Goal: Transaction & Acquisition: Obtain resource

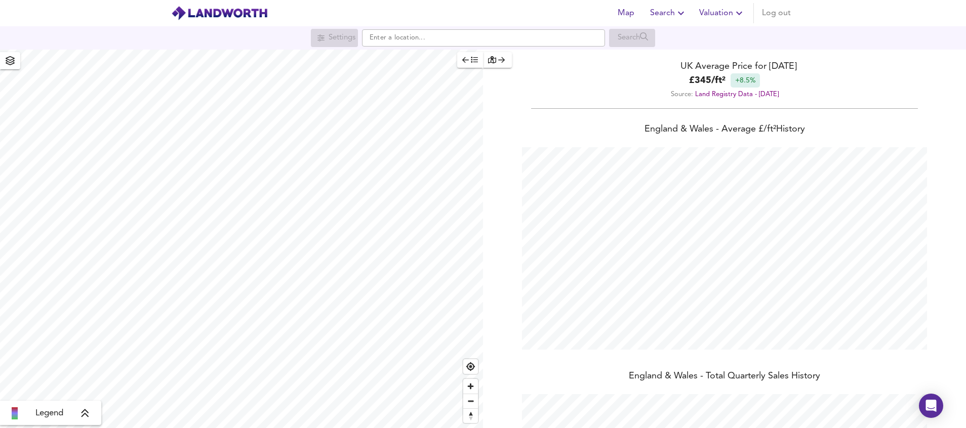
scroll to position [428, 966]
click at [405, 35] on input "text" at bounding box center [483, 37] width 243 height 17
click at [439, 55] on small "[GEOGRAPHIC_DATA], [GEOGRAPHIC_DATA]" at bounding box center [477, 58] width 123 height 6
type input "[STREET_ADDRESS]"
click at [331, 41] on div "Settings" at bounding box center [342, 37] width 27 height 13
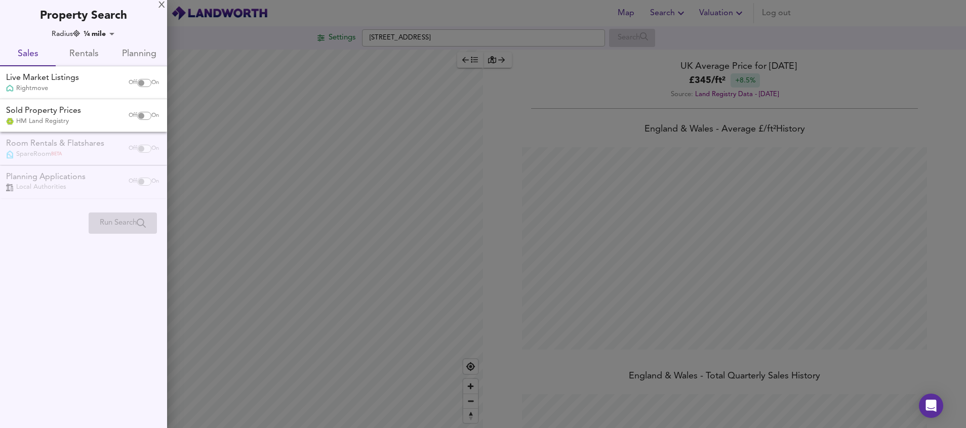
checkbox input "false"
checkbox input "true"
click at [143, 112] on input "checkbox" at bounding box center [141, 116] width 24 height 8
checkbox input "true"
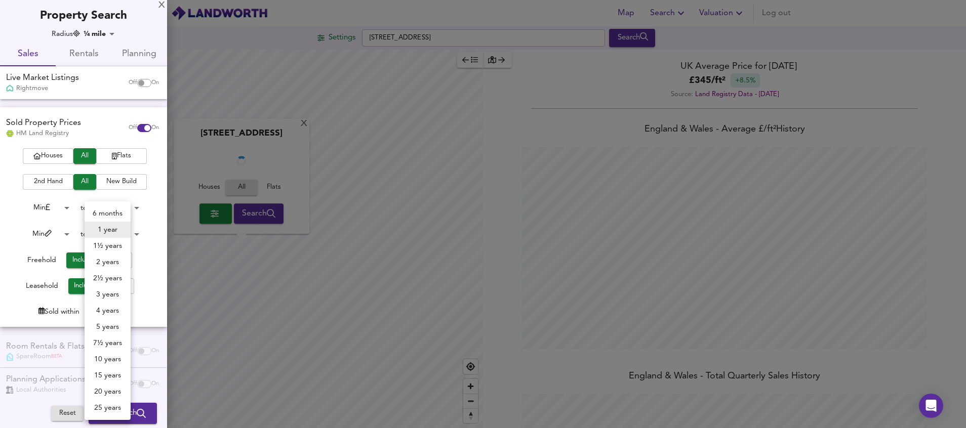
click at [110, 312] on body "Map Search Valuation Log out Settings [GEOGRAPHIC_DATA] 3TX Search X [GEOGRAPHI…" at bounding box center [483, 214] width 966 height 428
click at [117, 299] on li "3 years" at bounding box center [108, 295] width 46 height 16
type input "36"
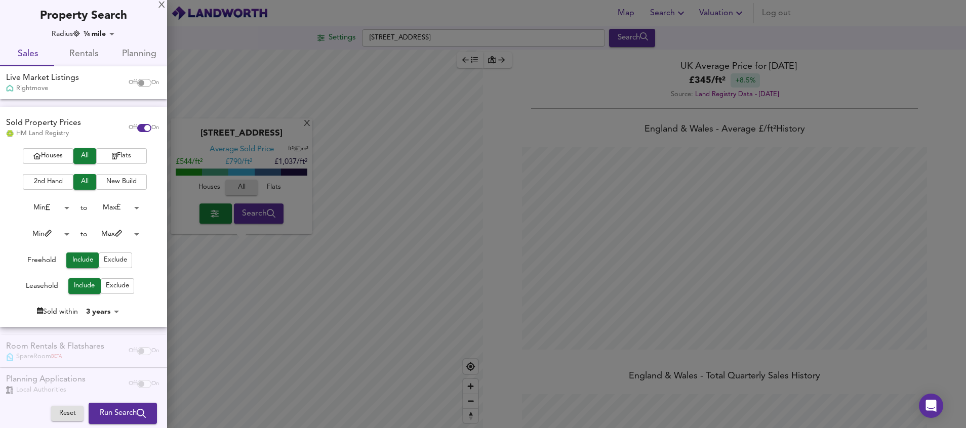
click at [64, 235] on body "Map Search Valuation Log out Settings [GEOGRAPHIC_DATA] 3TX Search X [GEOGRAPHI…" at bounding box center [483, 214] width 966 height 428
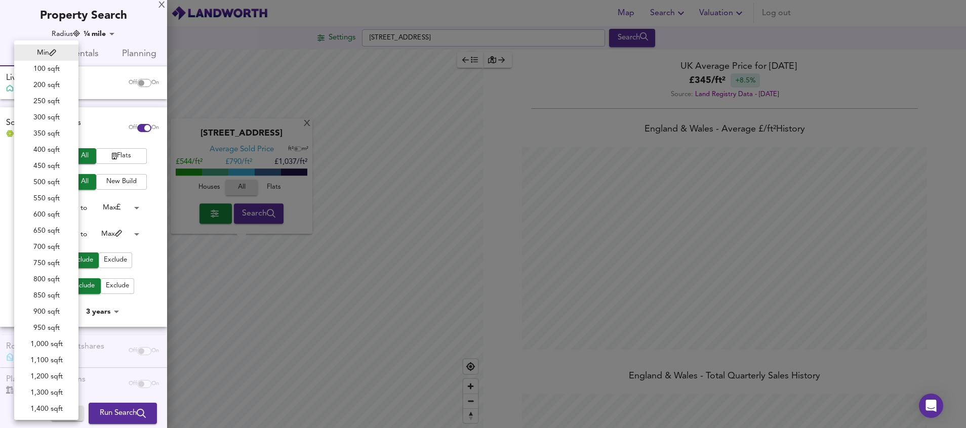
click at [53, 246] on li "700 sqft" at bounding box center [46, 247] width 64 height 16
type input "700"
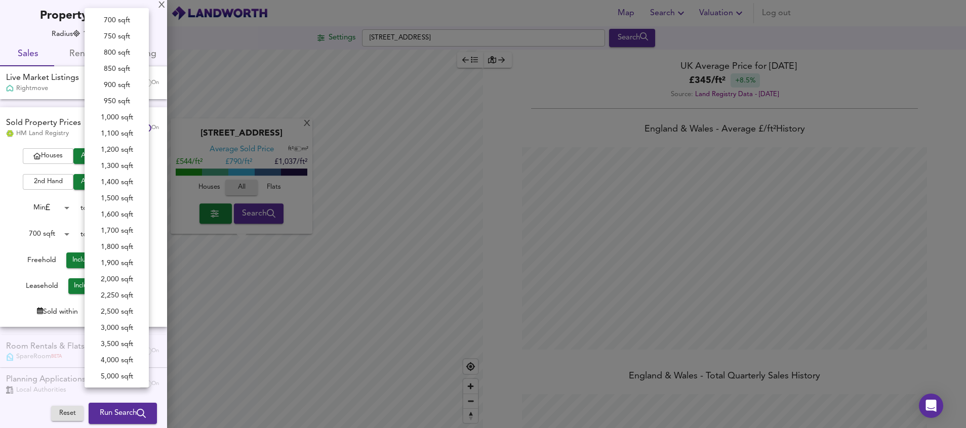
click at [134, 236] on body "Map Search Valuation Log out Settings [GEOGRAPHIC_DATA] 3TX Search X [GEOGRAPHI…" at bounding box center [483, 214] width 966 height 428
click at [118, 105] on li "1,200 sqft" at bounding box center [117, 100] width 64 height 16
type input "1200"
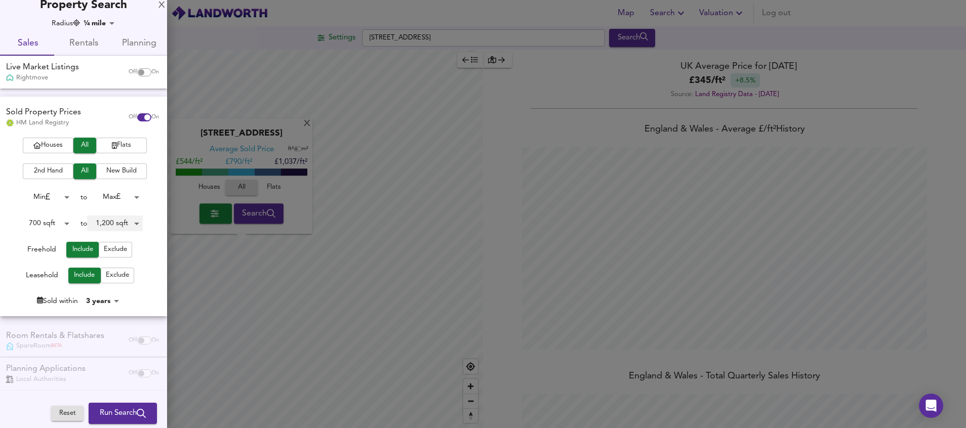
scroll to position [12, 0]
click at [117, 139] on span "Flats" at bounding box center [121, 144] width 41 height 12
click at [106, 418] on span "Run Search" at bounding box center [123, 413] width 46 height 13
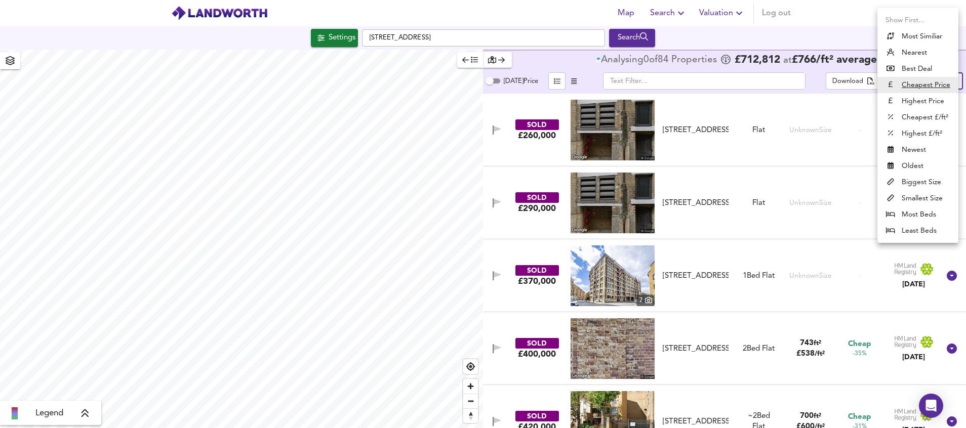
click at [937, 86] on body "Map Search Valuation Log out Settings [GEOGRAPHIC_DATA] 3TX Search Legend Analy…" at bounding box center [483, 214] width 966 height 428
click at [919, 136] on li "Highest £/ft²" at bounding box center [917, 134] width 81 height 16
type input "highppsf"
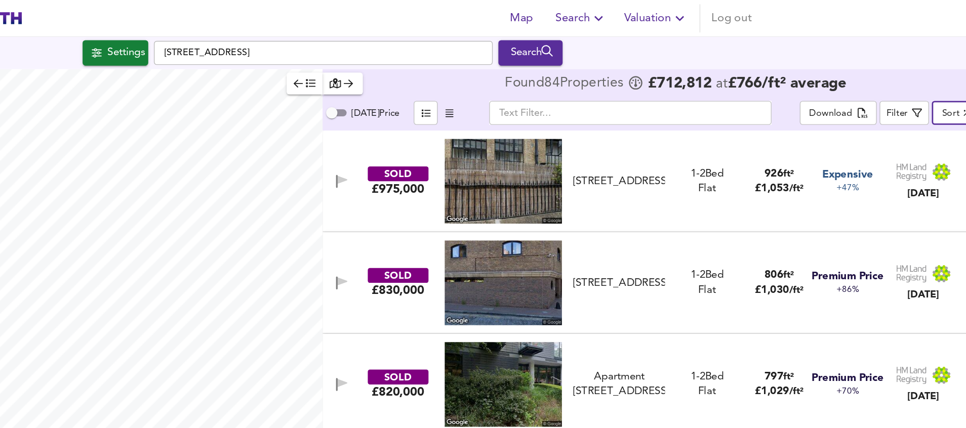
click at [688, 80] on body "Map Search Valuation Log out Settings [GEOGRAPHIC_DATA] 3TX Search Legend Found…" at bounding box center [483, 214] width 966 height 428
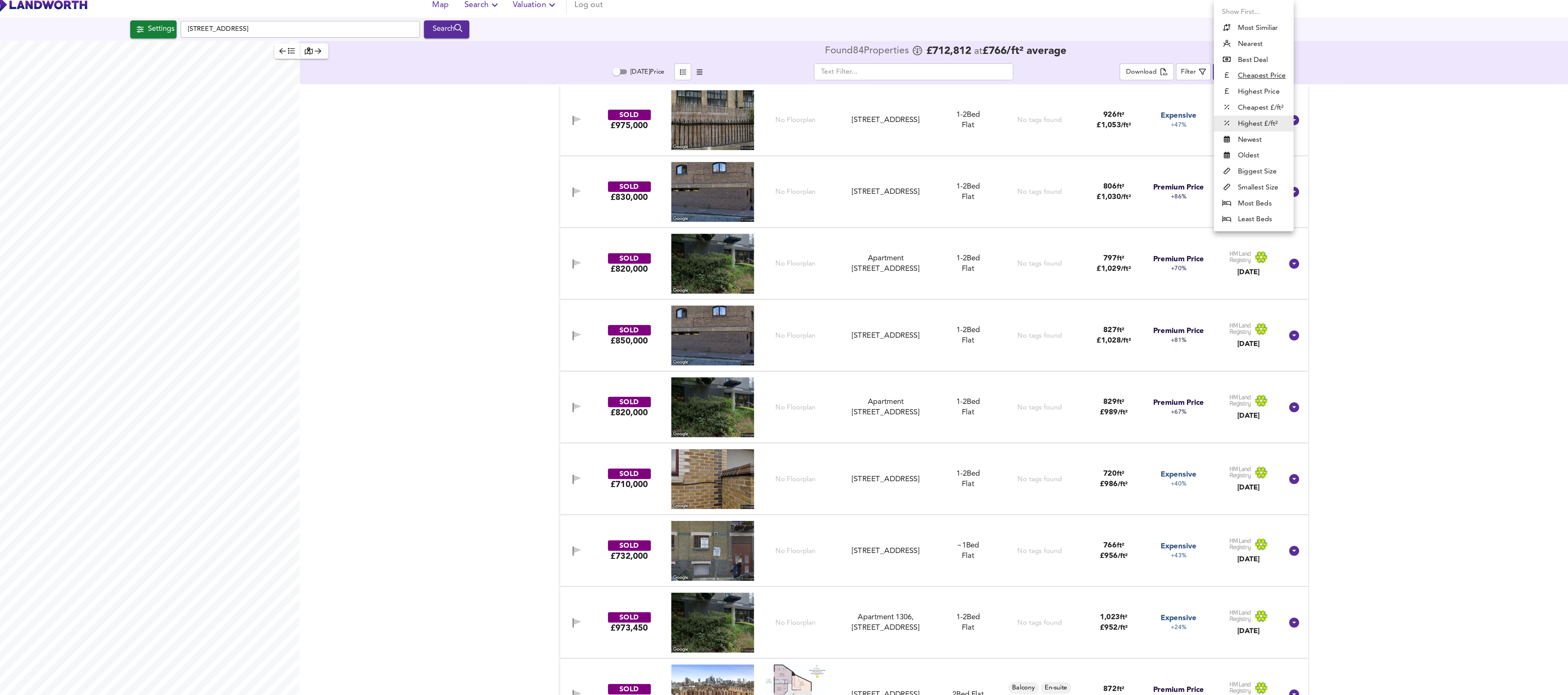
scroll to position [0, 1]
click at [587, 25] on div at bounding box center [784, 348] width 1568 height 695
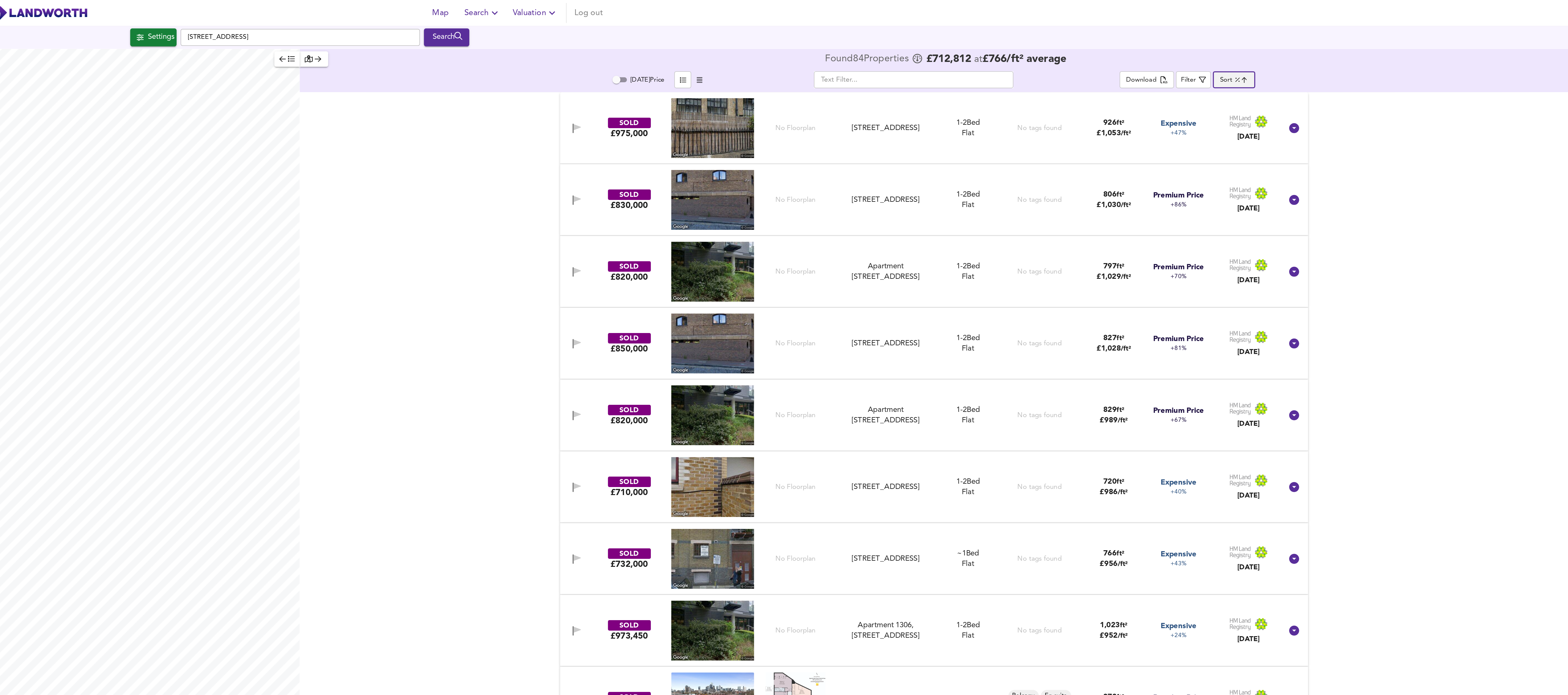
scroll to position [0, 0]
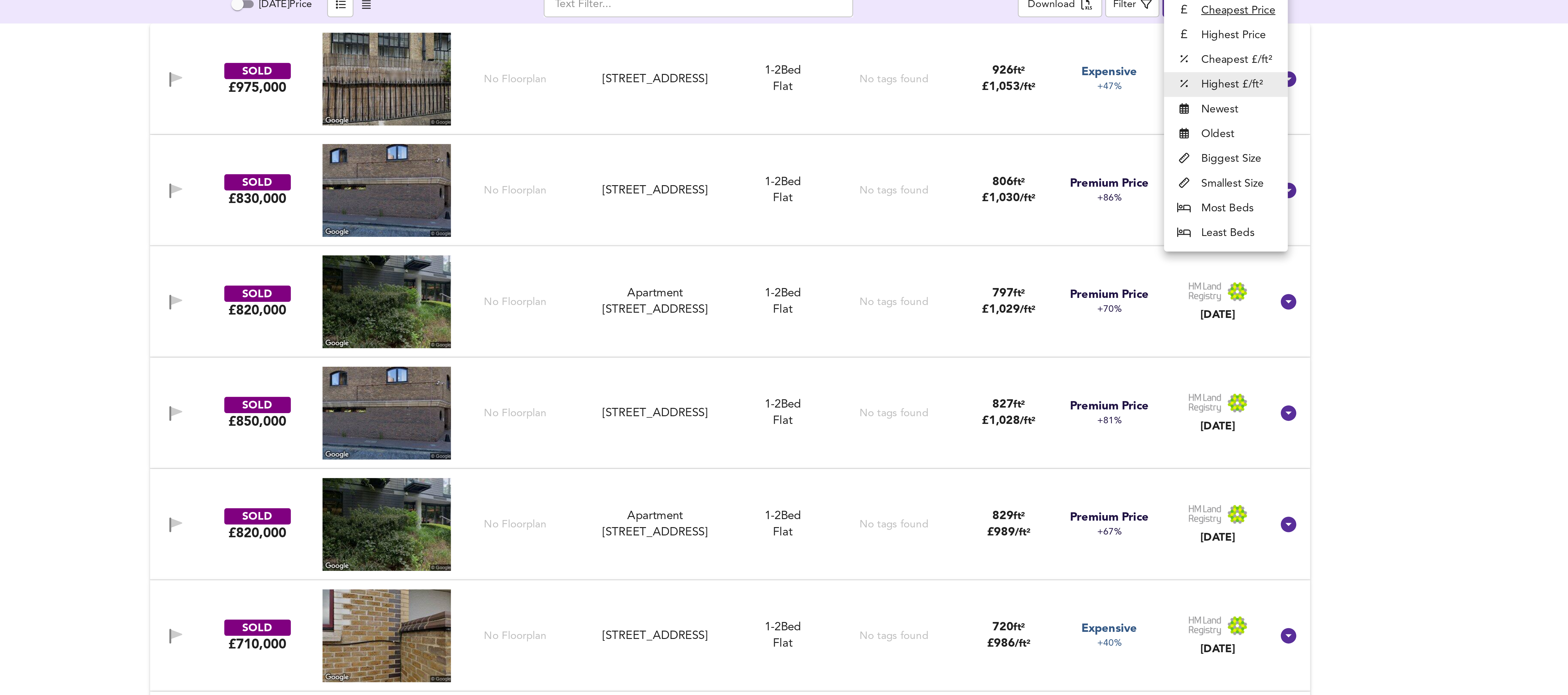
click at [480, 51] on body "Map Search Valuation Log out Settings [GEOGRAPHIC_DATA] 3TX Search Legend Found…" at bounding box center [784, 348] width 1568 height 695
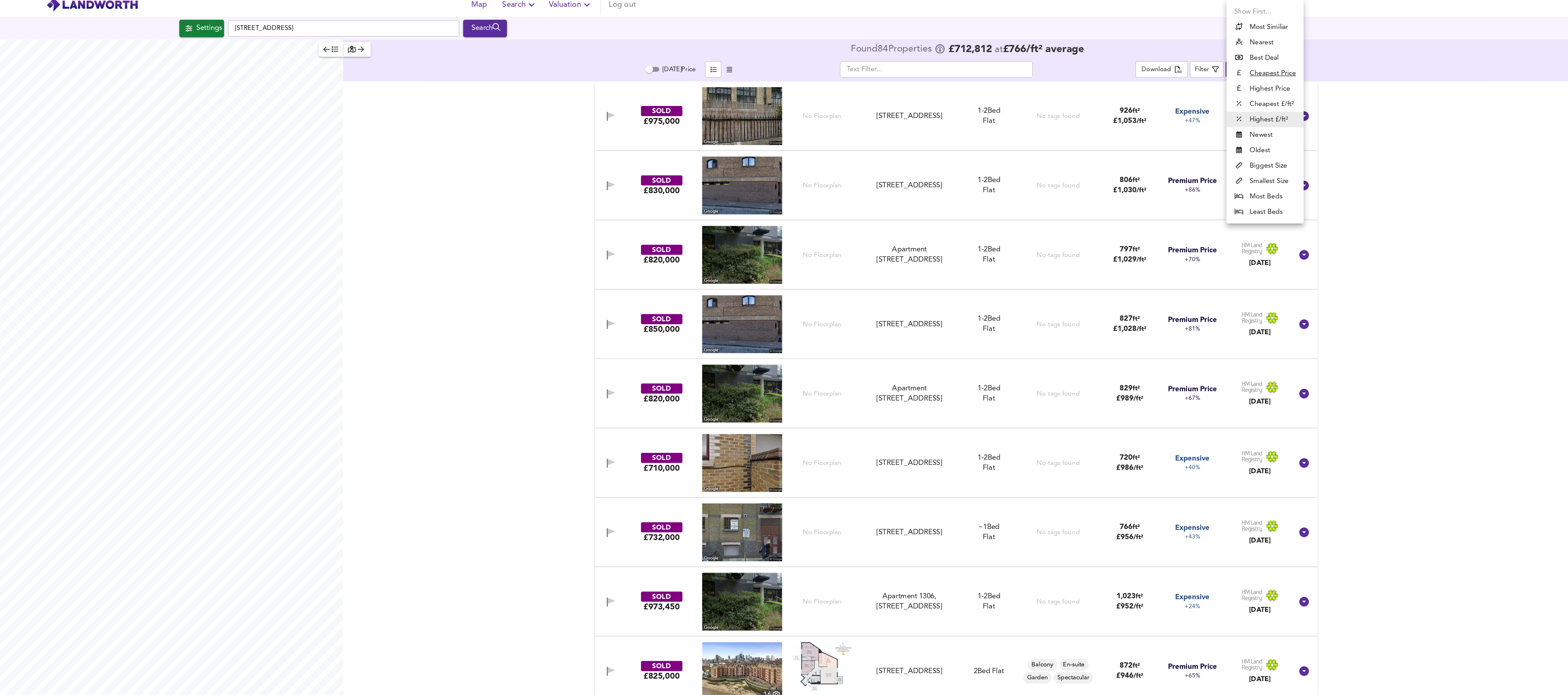
drag, startPoint x: 1079, startPoint y: 69, endPoint x: 1483, endPoint y: 82, distance: 404.2
click at [587, 82] on div at bounding box center [784, 348] width 1568 height 695
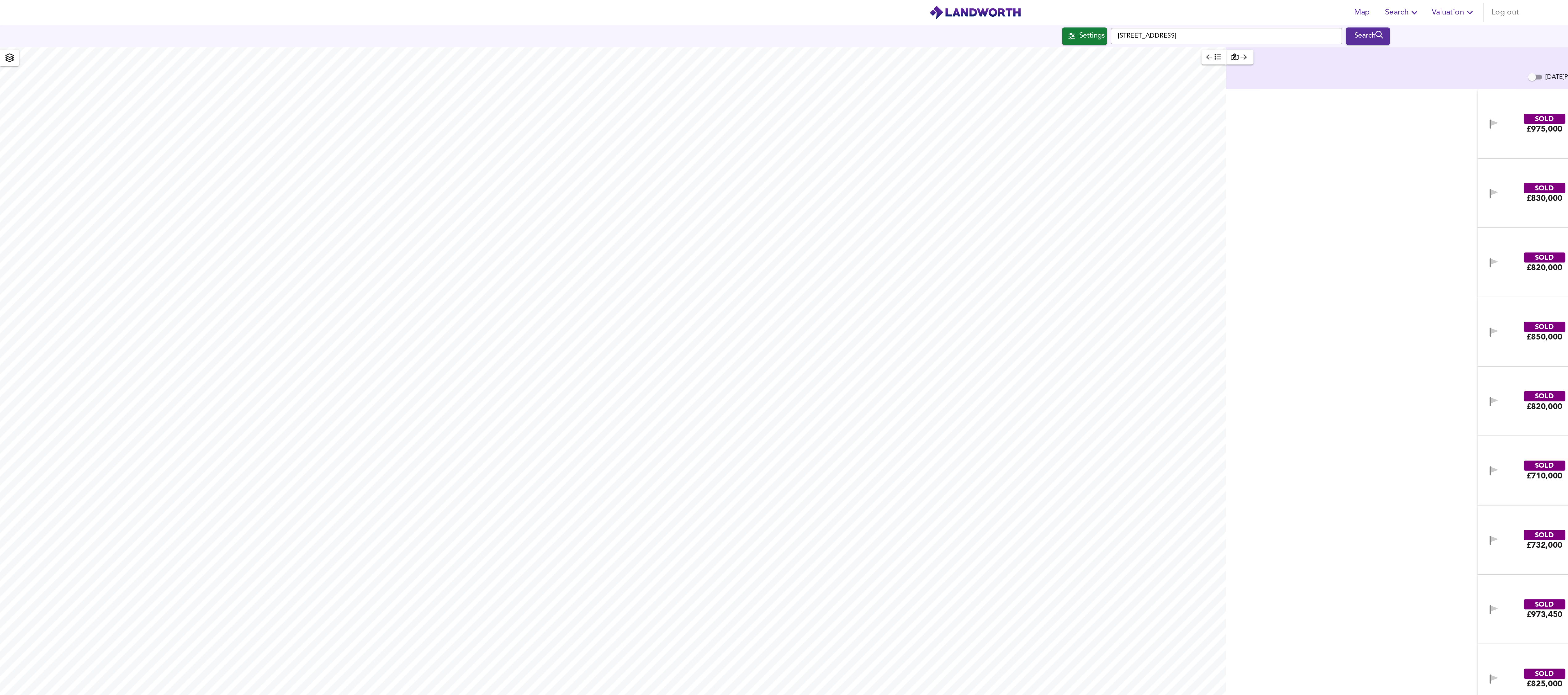
click at [587, 49] on body "Map Search Valuation Log out Settings [GEOGRAPHIC_DATA] 3TX Search Legend Found…" at bounding box center [784, 348] width 1568 height 695
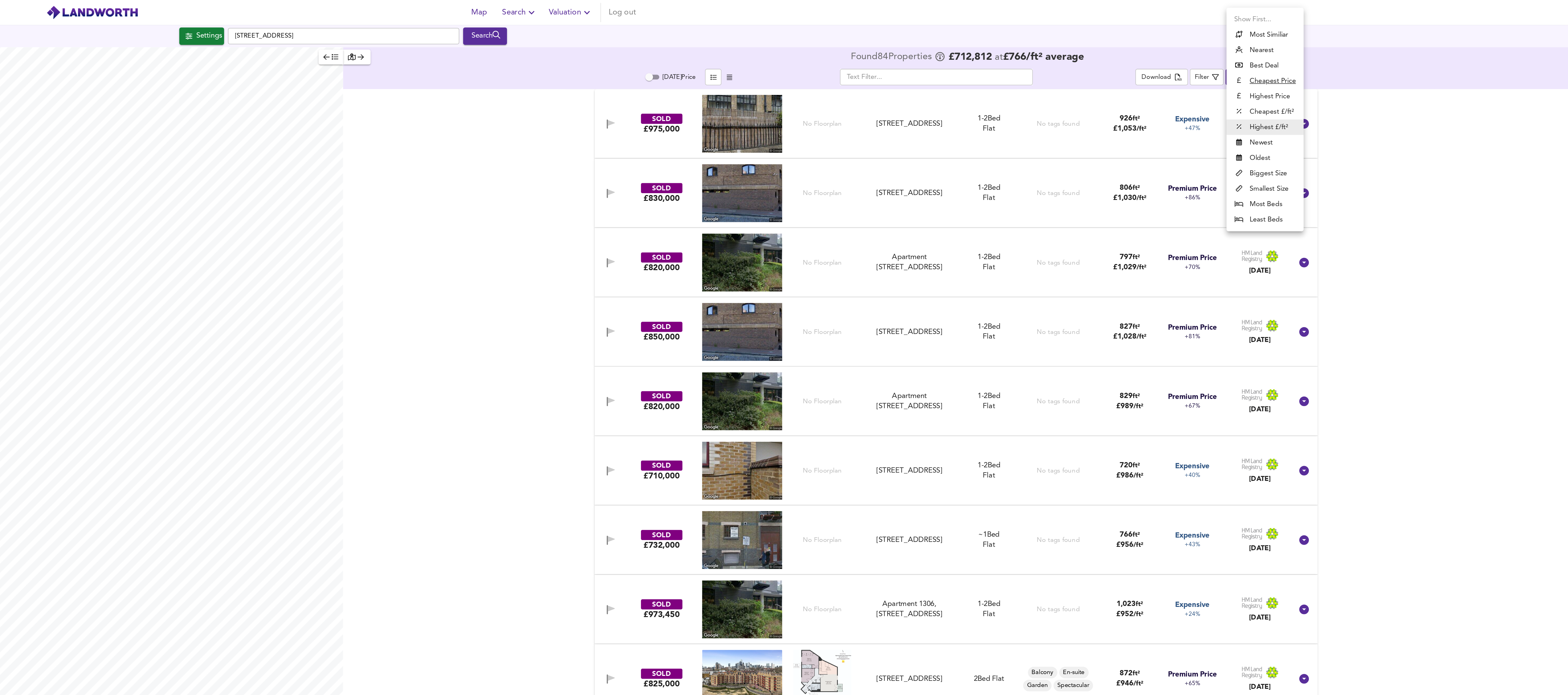
click at [587, 21] on div "Show First... Most Similiar Nearest Best Deal Cheapest Price Highest Price Chea…" at bounding box center [784, 348] width 1568 height 695
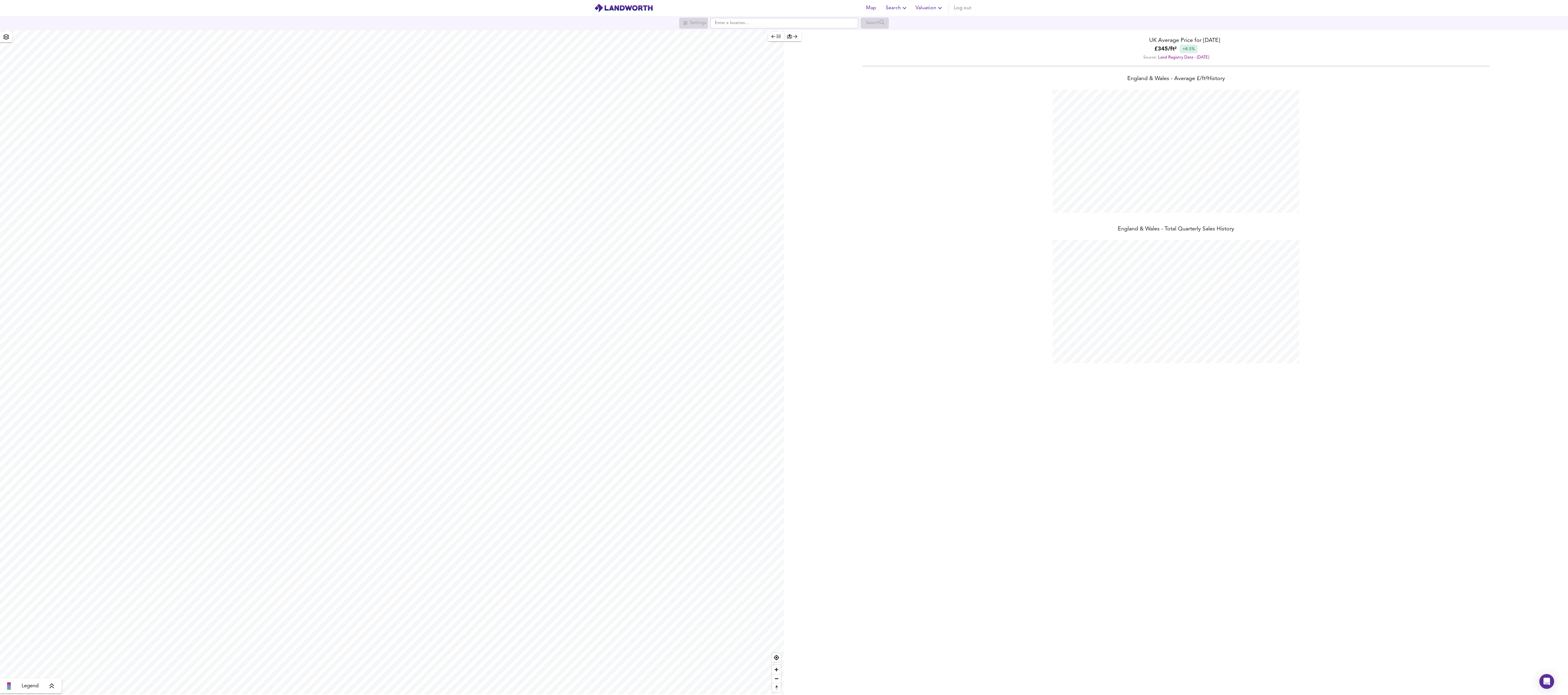
scroll to position [695, 1568]
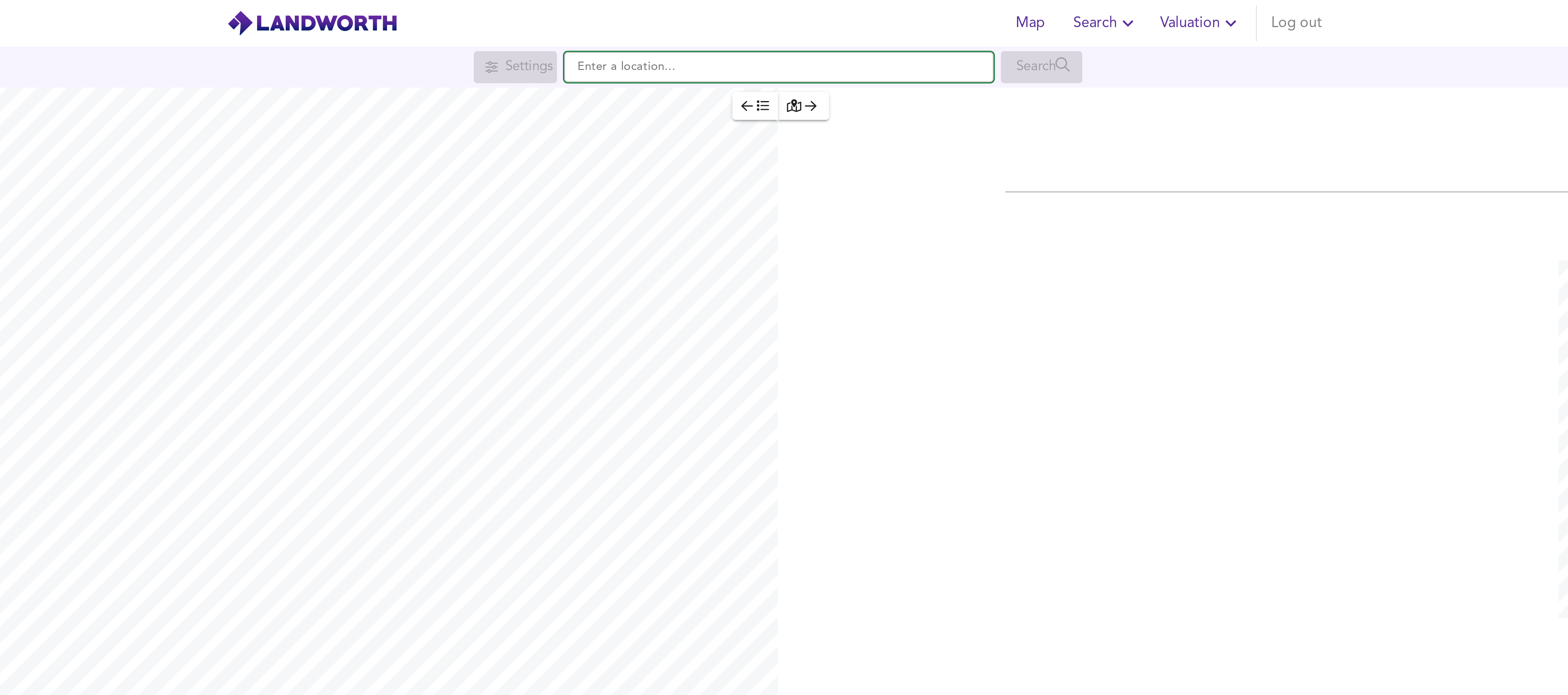
click at [743, 24] on input "text" at bounding box center [784, 23] width 148 height 10
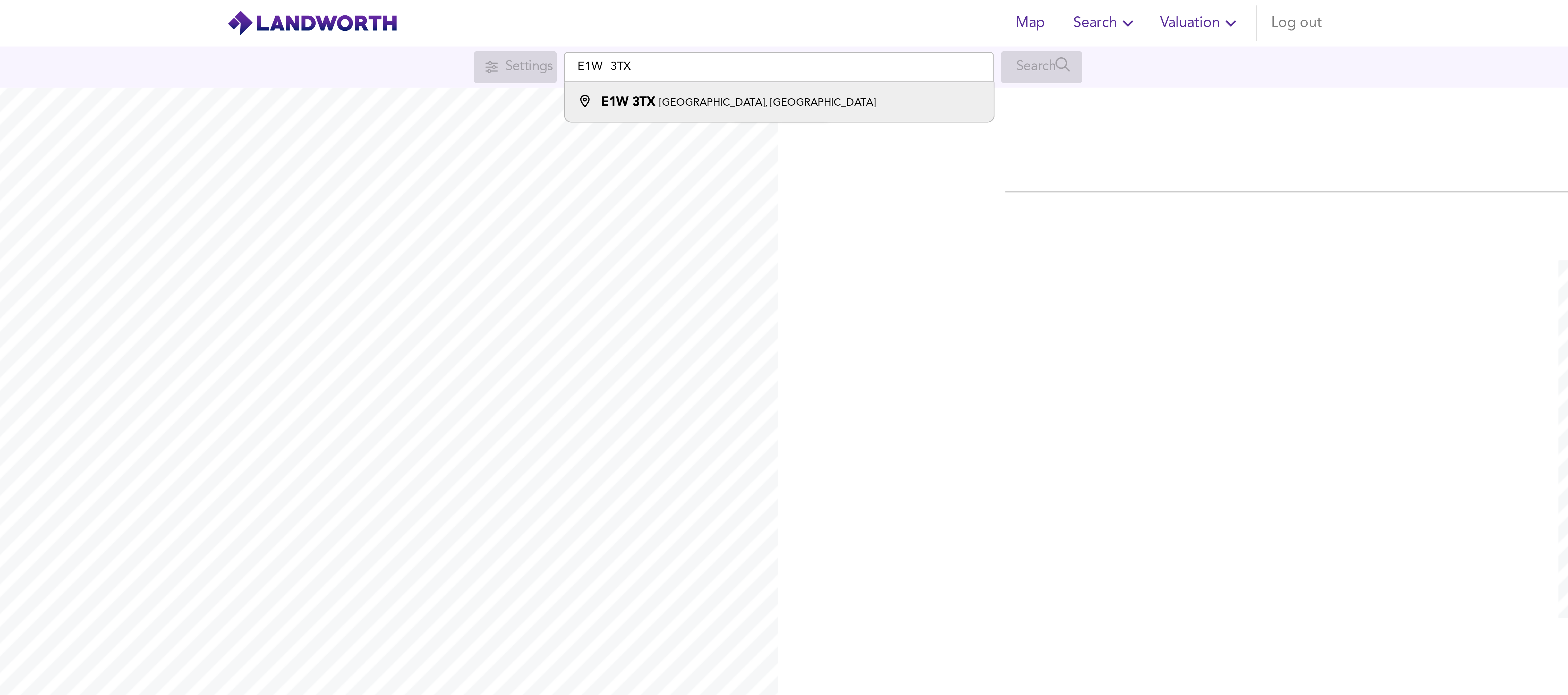
click at [747, 35] on small "[GEOGRAPHIC_DATA], [GEOGRAPHIC_DATA]" at bounding box center [780, 35] width 75 height 4
type input "[STREET_ADDRESS]"
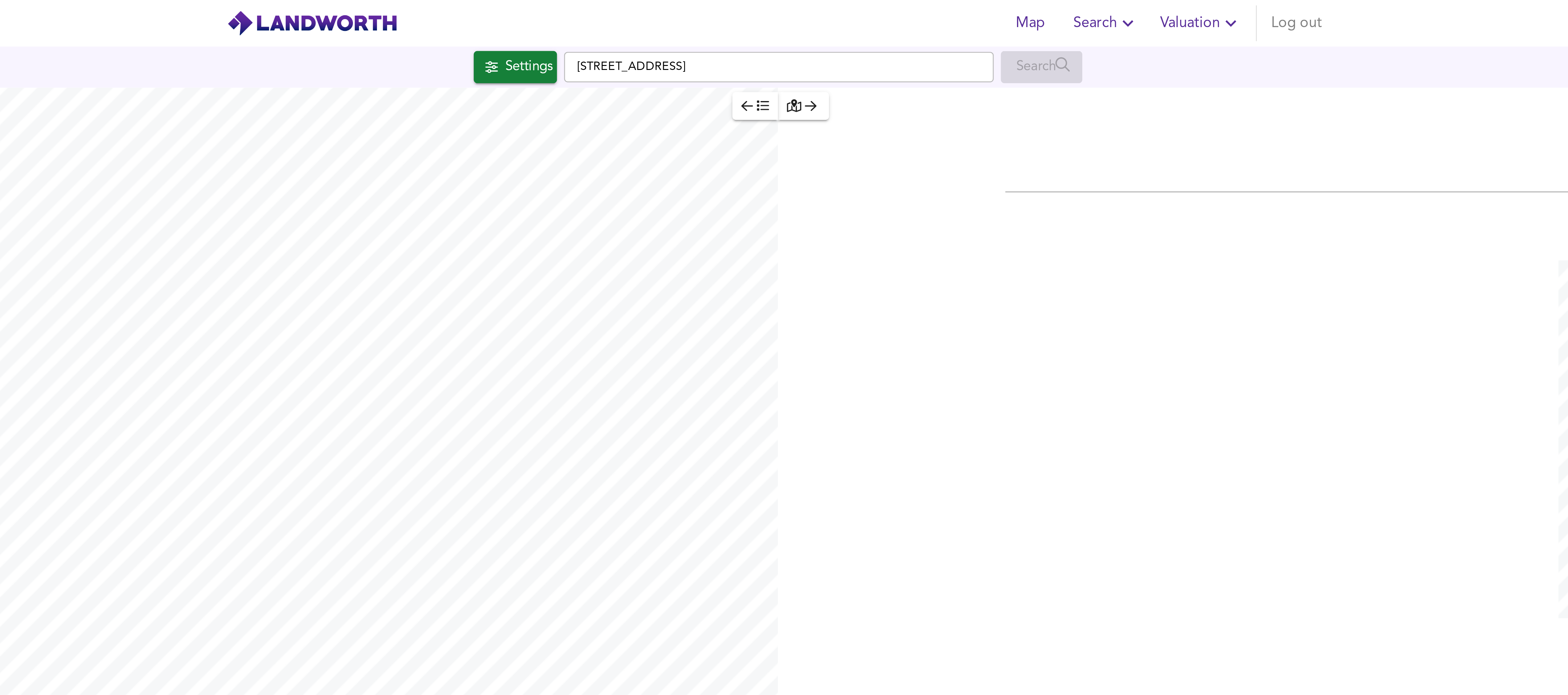
checkbox input "false"
checkbox input "true"
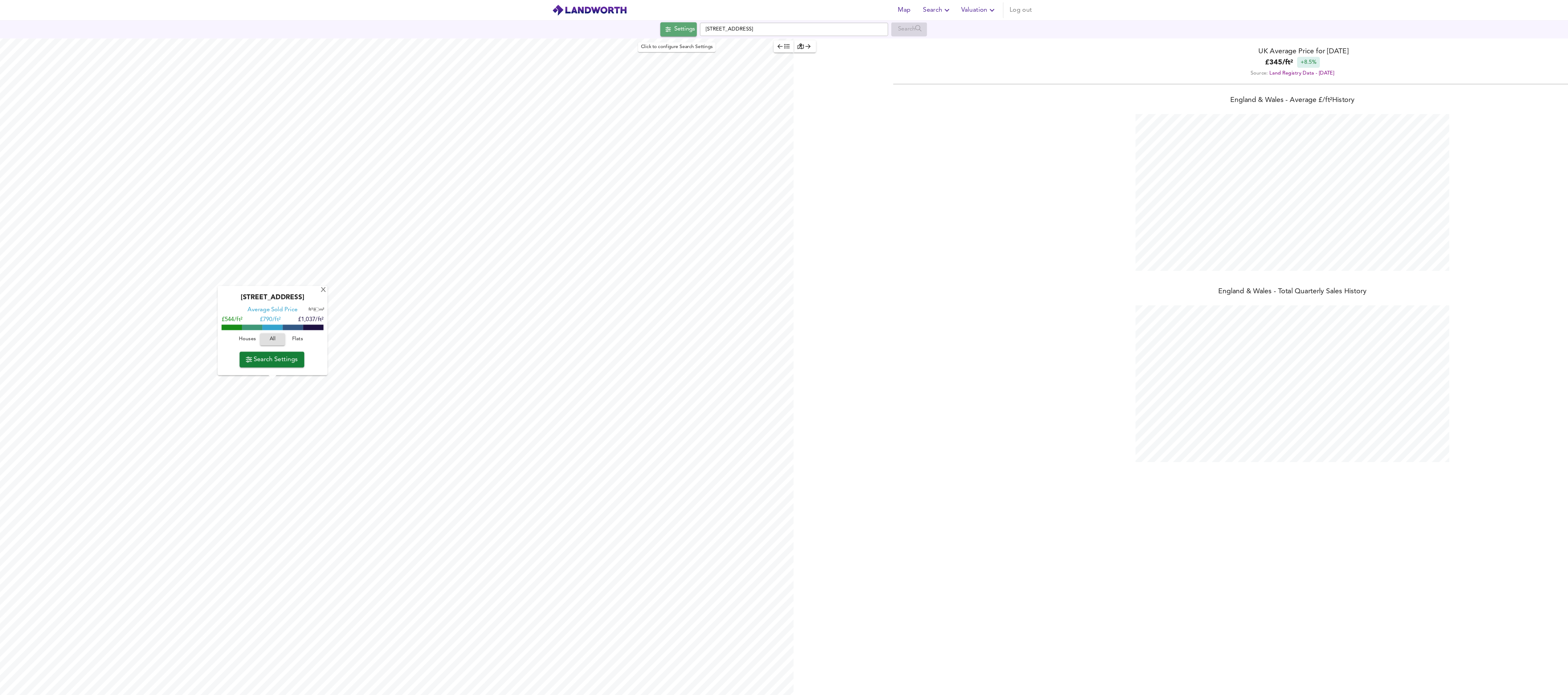
click at [701, 19] on div "Settings" at bounding box center [698, 23] width 16 height 8
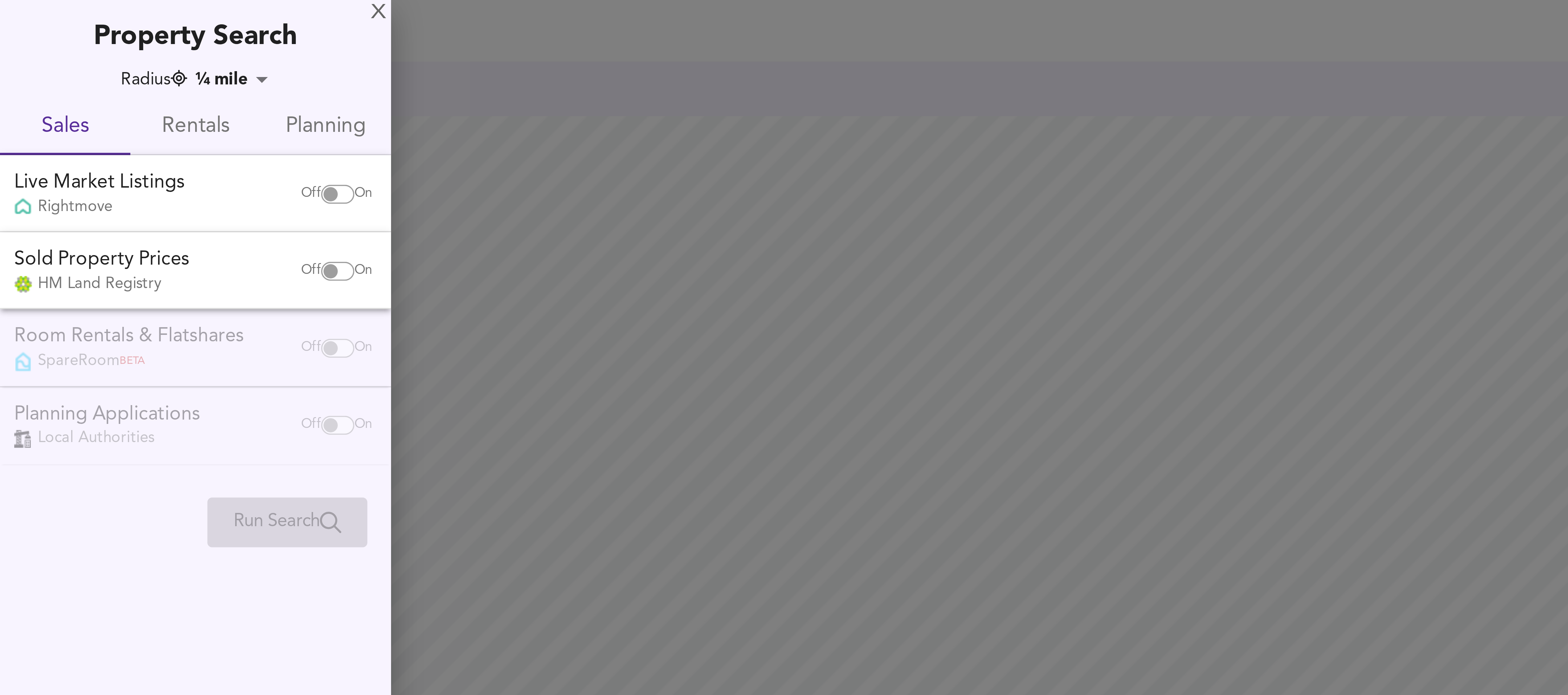
click at [88, 68] on input "checkbox" at bounding box center [86, 71] width 15 height 5
checkbox input "true"
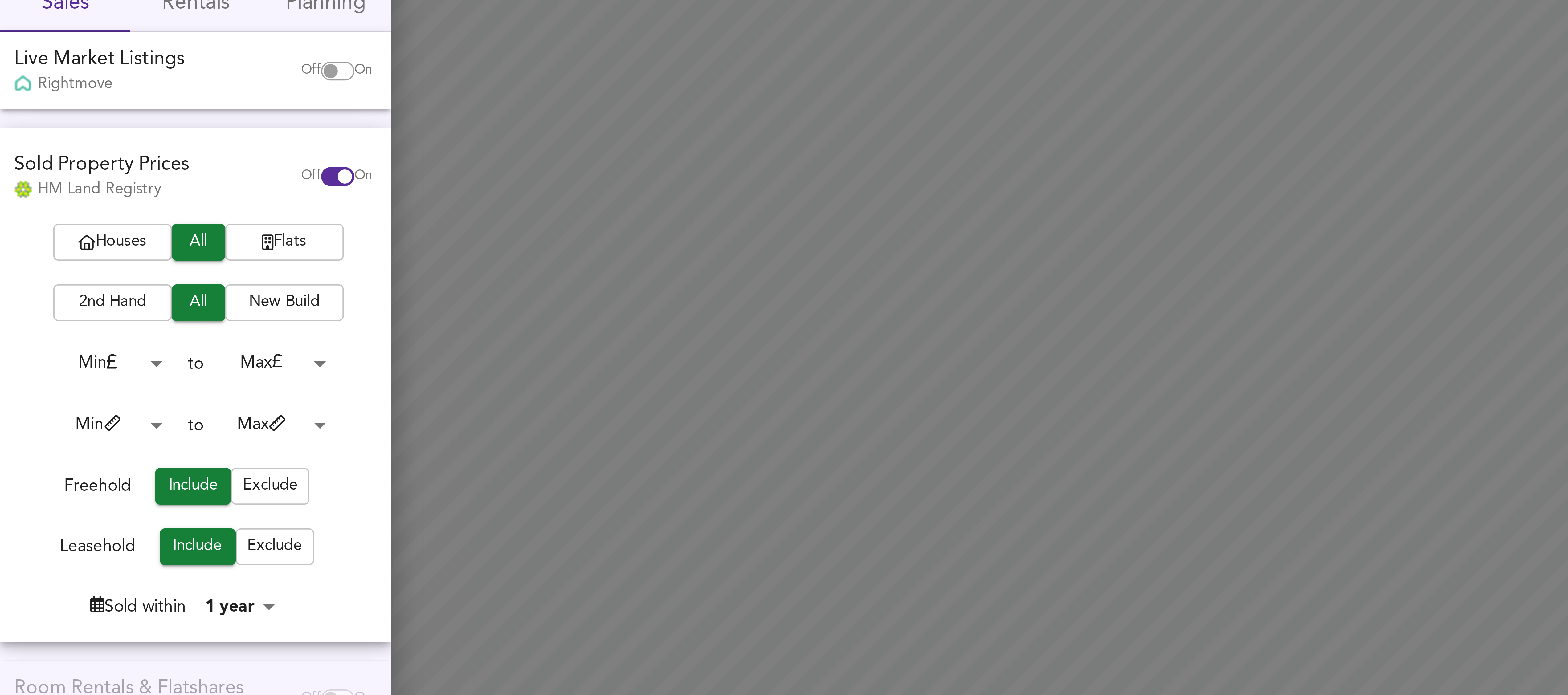
click at [77, 97] on span "Flats" at bounding box center [74, 95] width 25 height 7
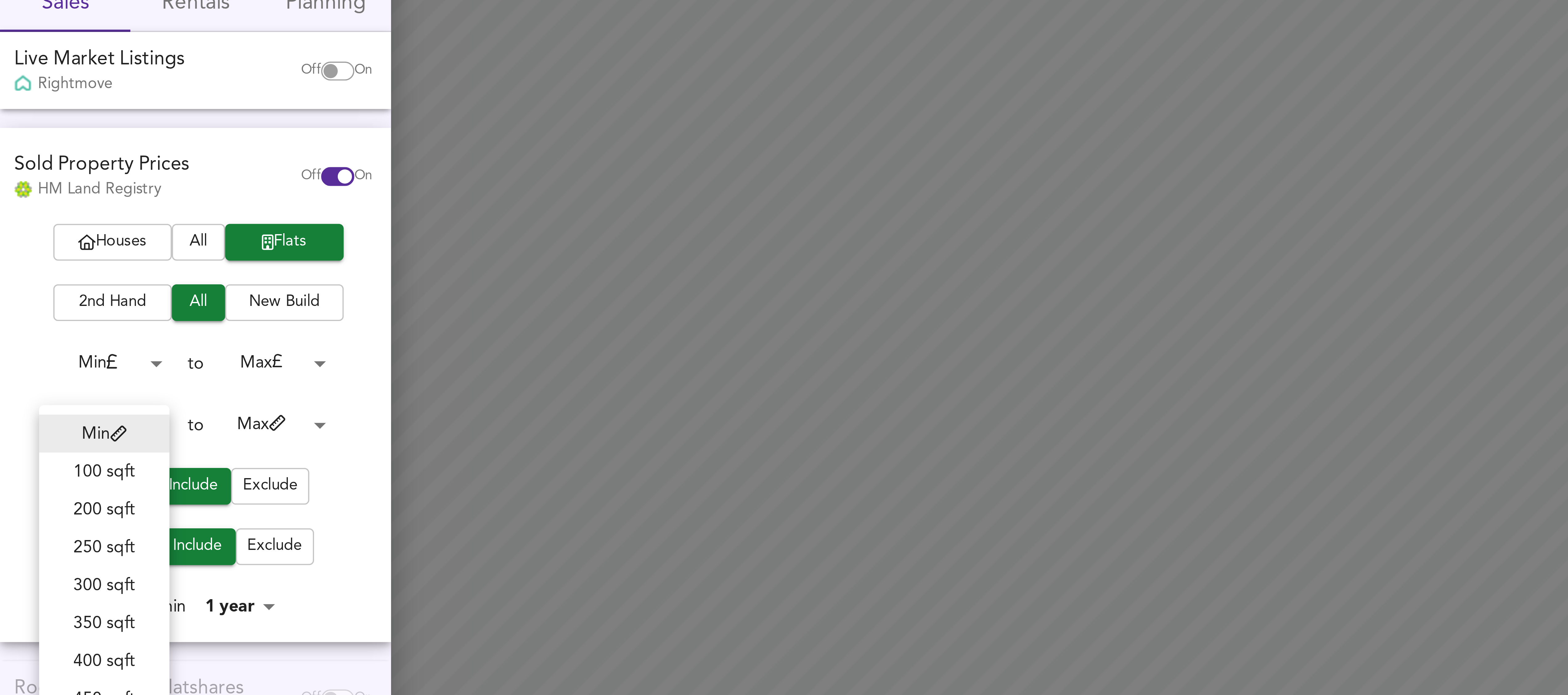
click at [40, 145] on body "Map Search Valuation Log out Settings New Crane Place, London E1W 3TX Search X …" at bounding box center [784, 348] width 1568 height 695
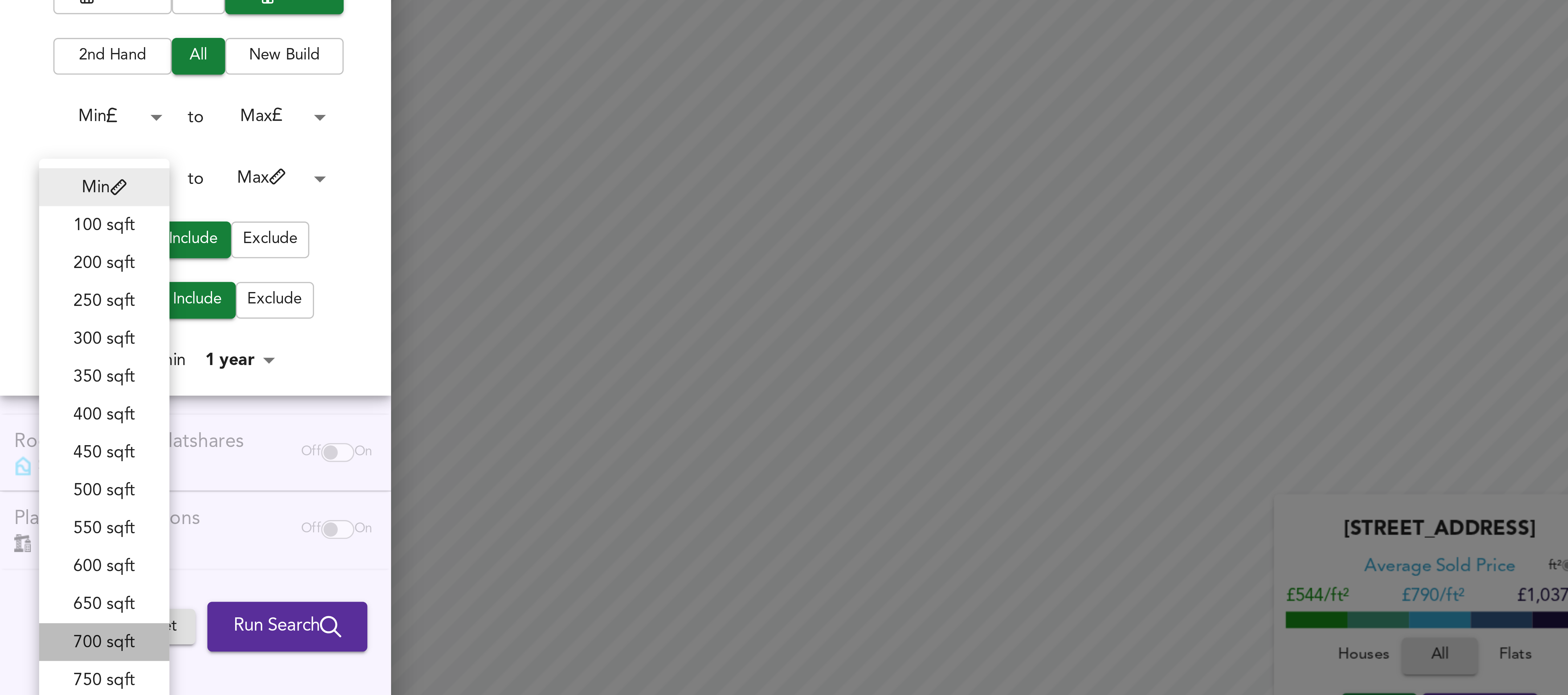
click at [29, 262] on li "700 sqft" at bounding box center [27, 263] width 34 height 10
type input "700"
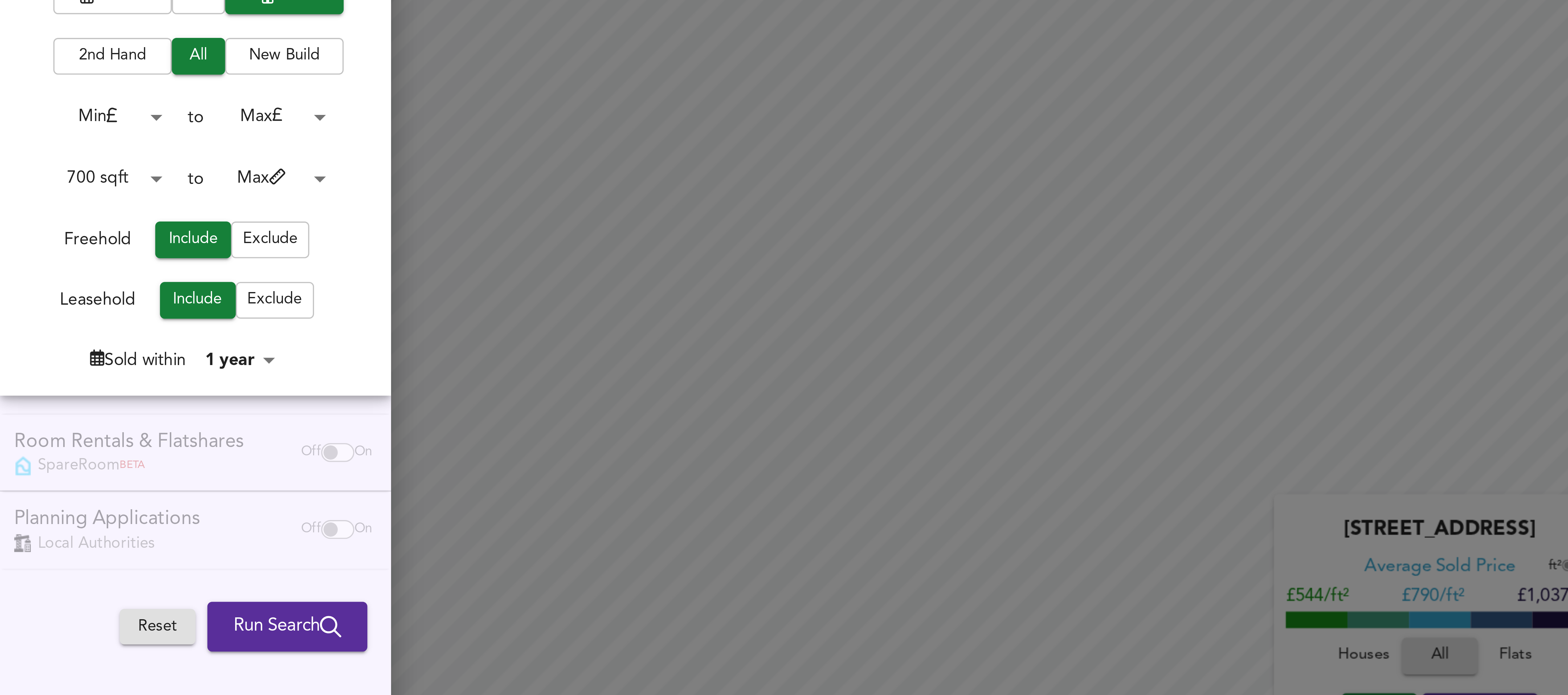
click at [79, 143] on body "Map Search Valuation Log out Settings New Crane Place, London E1W 3TX Search X …" at bounding box center [784, 348] width 1568 height 695
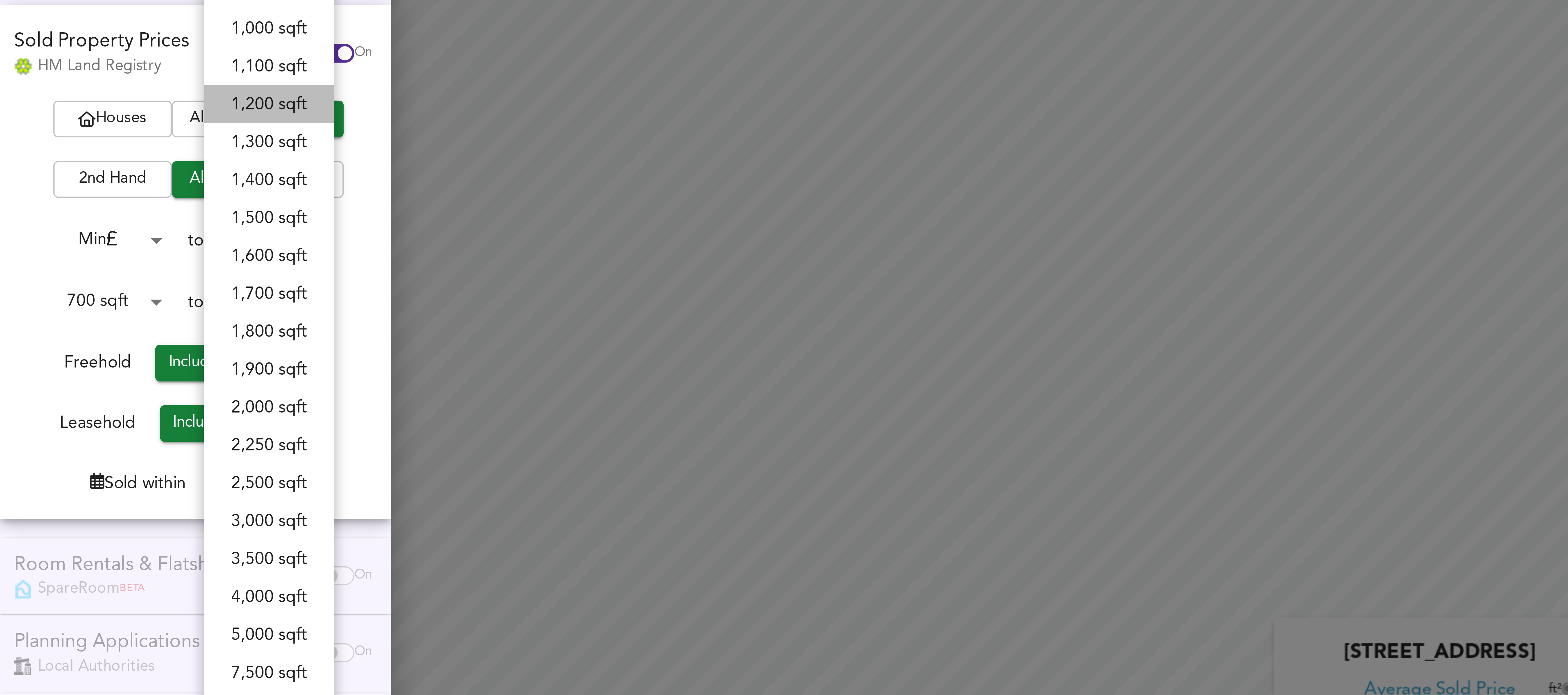
click at [72, 91] on li "1,200 sqft" at bounding box center [70, 91] width 34 height 10
type input "1200"
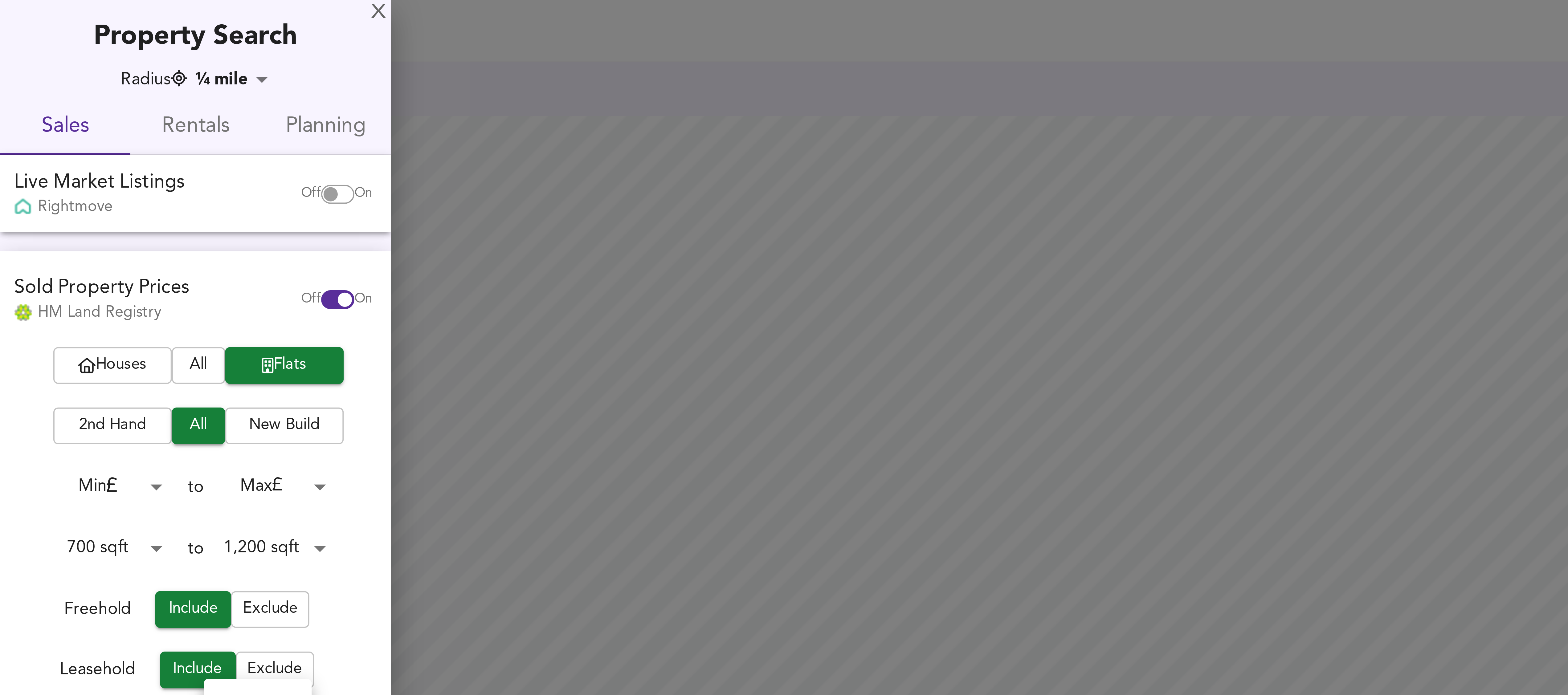
click at [71, 129] on body "Map Search Valuation Log out Settings New Crane Place, London E1W 3TX Search X …" at bounding box center [784, 348] width 1568 height 695
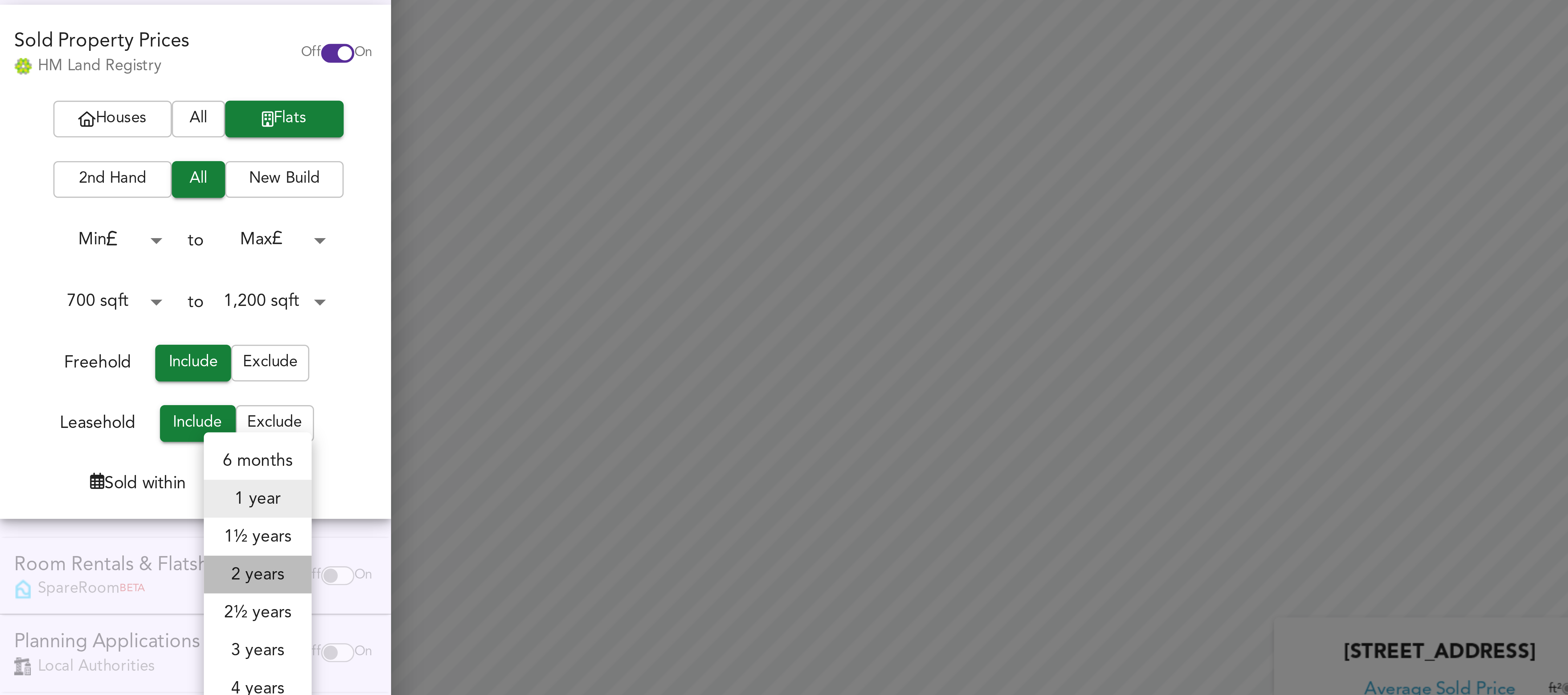
click at [70, 213] on li "2 years" at bounding box center [67, 214] width 28 height 10
type input "24"
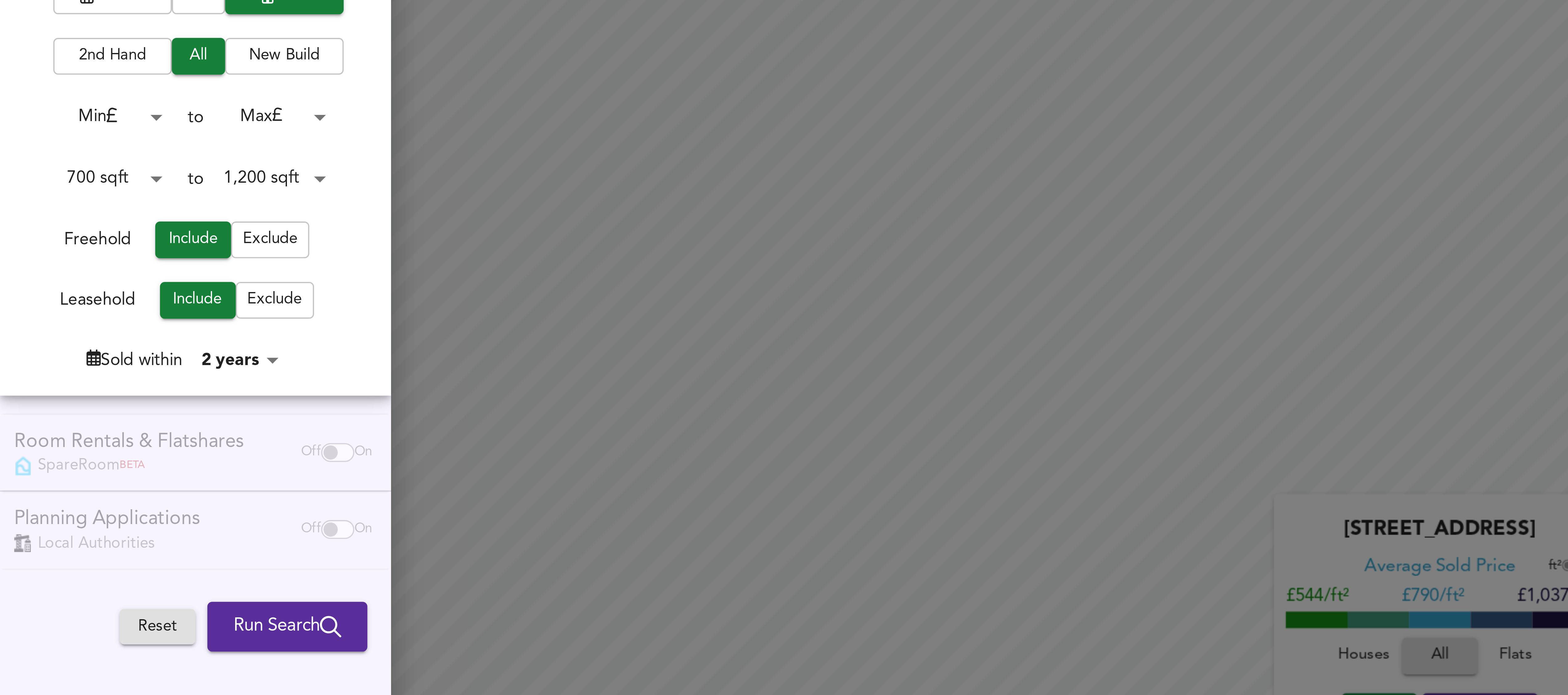
click at [74, 262] on span "Run Search" at bounding box center [75, 259] width 28 height 8
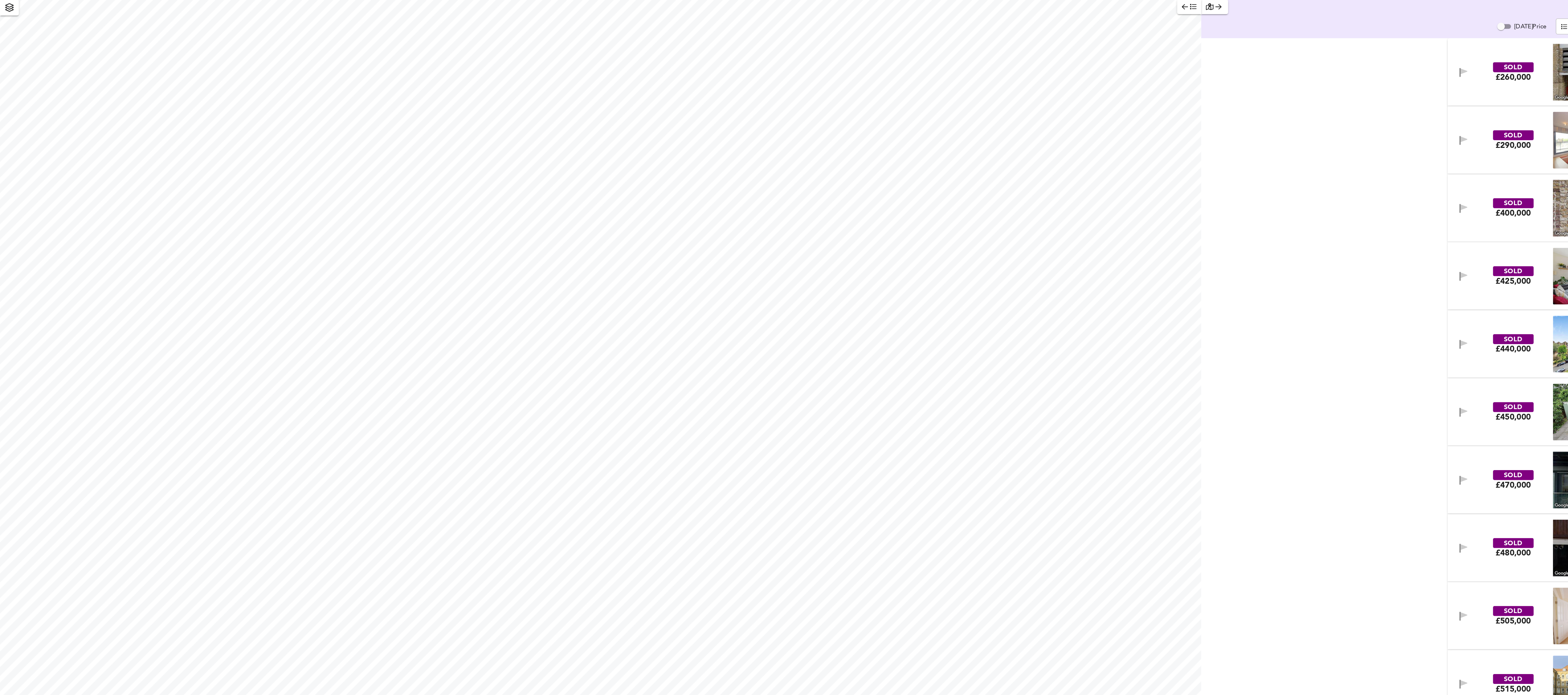
click at [964, 46] on body "Map Search Valuation Log out Settings New Crane Place, London E1W 3TX Search Le…" at bounding box center [784, 348] width 1568 height 695
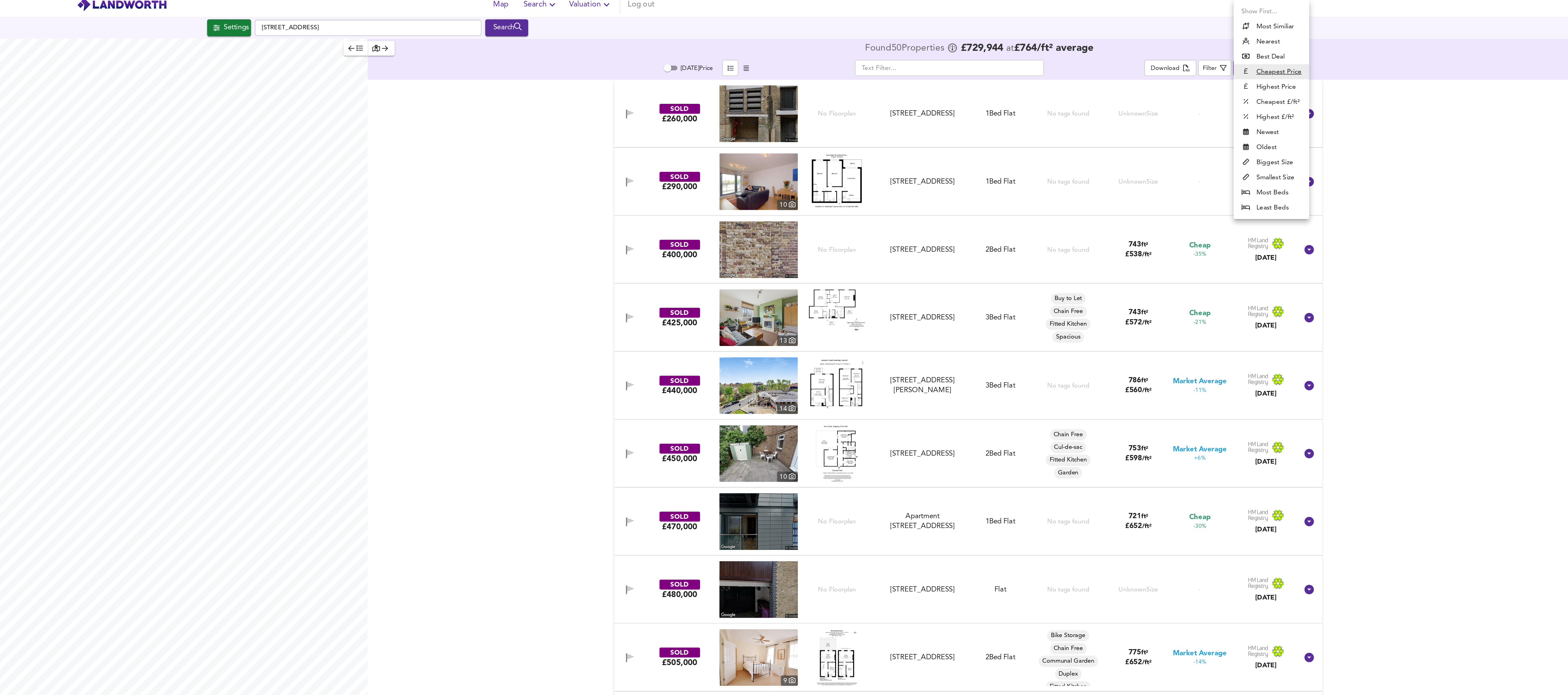
drag, startPoint x: 838, startPoint y: 321, endPoint x: 1223, endPoint y: 296, distance: 385.8
click at [1223, 296] on div at bounding box center [784, 348] width 1568 height 695
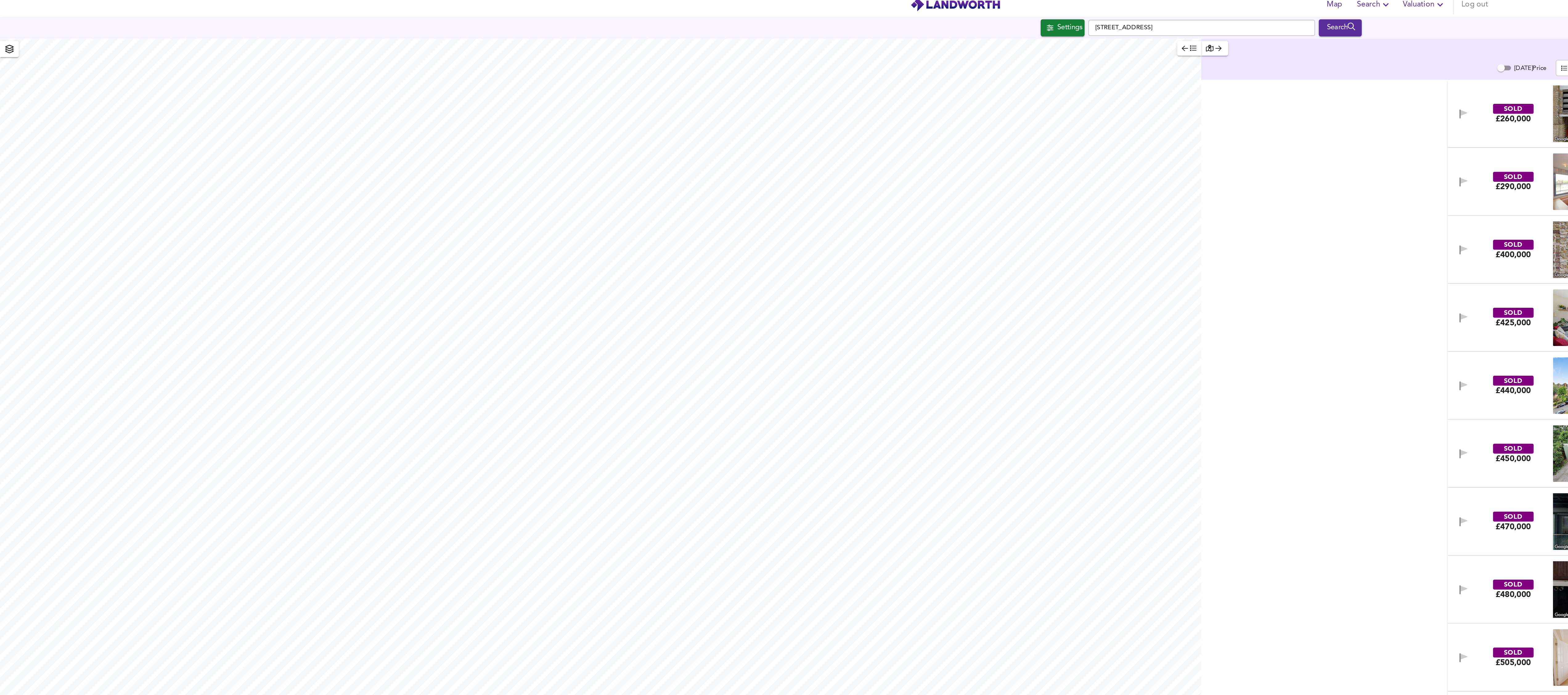
click at [817, 47] on body "Map Search Valuation Log out Settings New Crane Place, London E1W 3TX Search Le…" at bounding box center [784, 348] width 1568 height 695
drag, startPoint x: 788, startPoint y: 38, endPoint x: 1332, endPoint y: 35, distance: 544.0
click at [1332, 35] on div at bounding box center [784, 348] width 1568 height 695
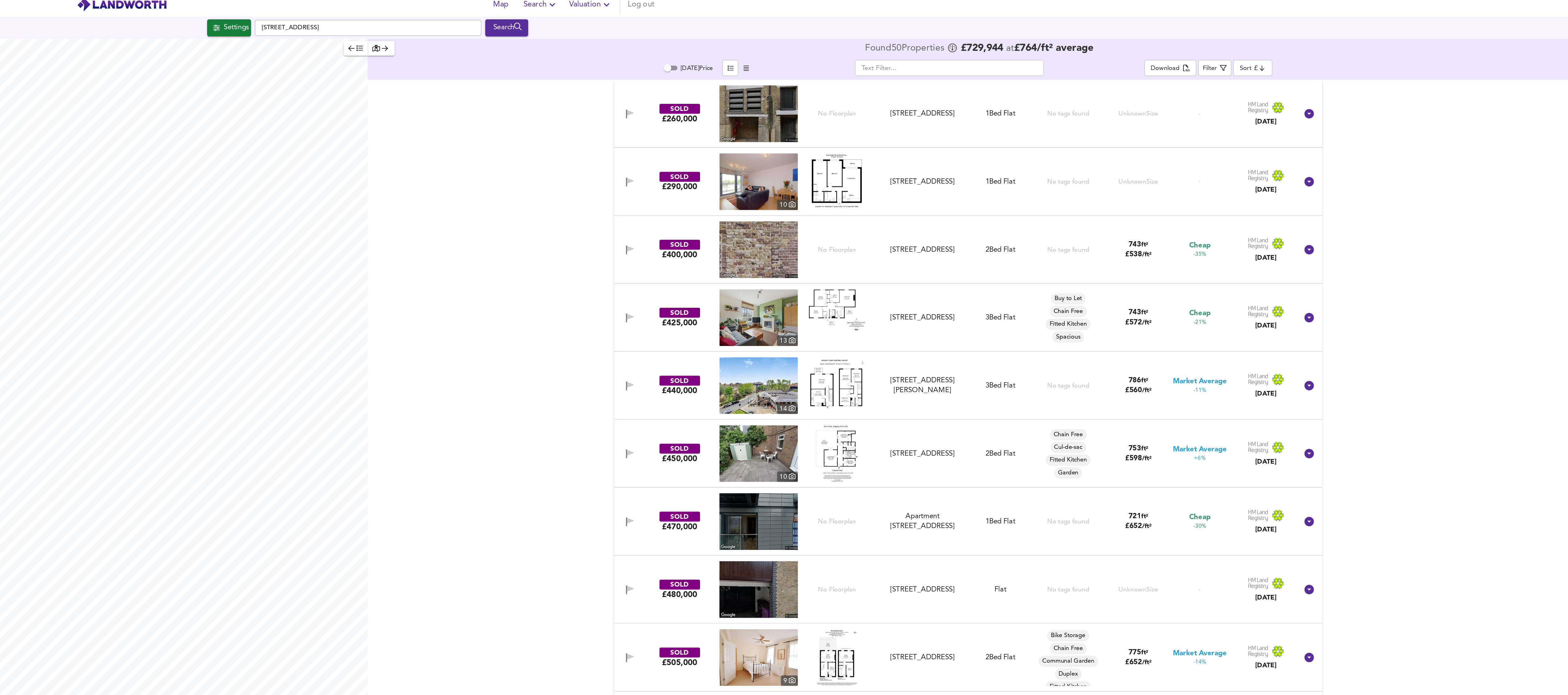
drag, startPoint x: 1361, startPoint y: 46, endPoint x: 1267, endPoint y: 42, distance: 94.1
click at [1267, 42] on div "Found 50 Propert ies £ 729,944 at £ 764 / ft² average" at bounding box center [1176, 37] width 784 height 13
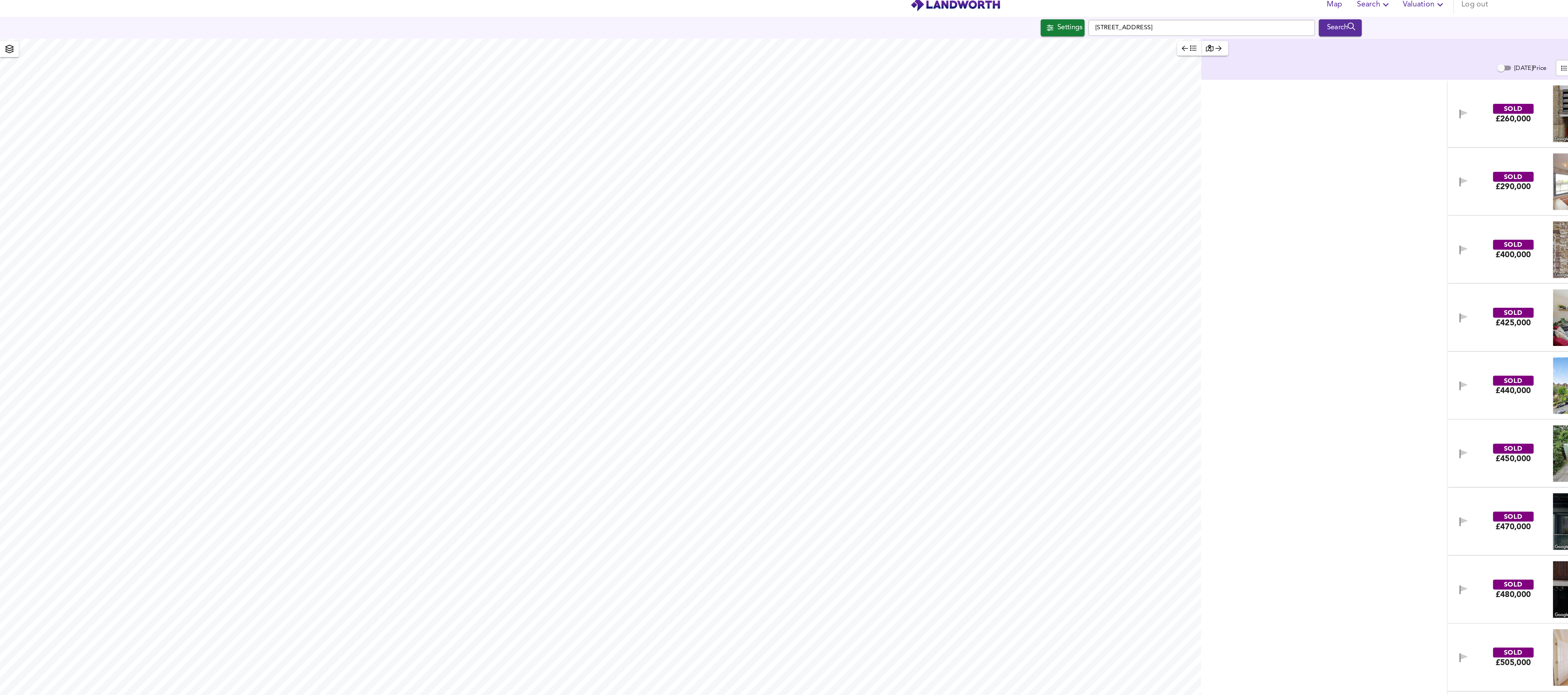
click at [821, 49] on body "Map Search Valuation Log out Settings New Crane Place, London E1W 3TX Search Le…" at bounding box center [784, 348] width 1568 height 695
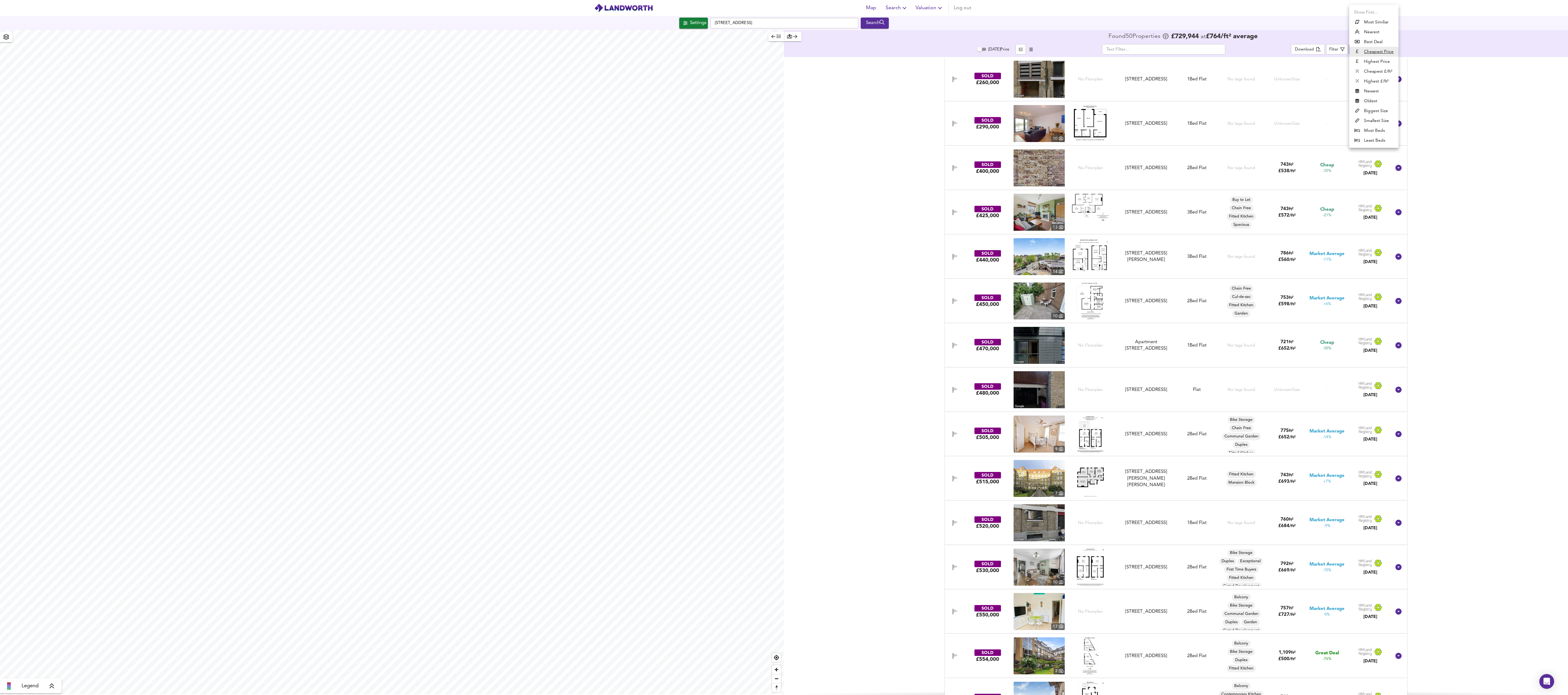
click at [1385, 89] on li "Newest" at bounding box center [1374, 91] width 49 height 10
type input "newest"
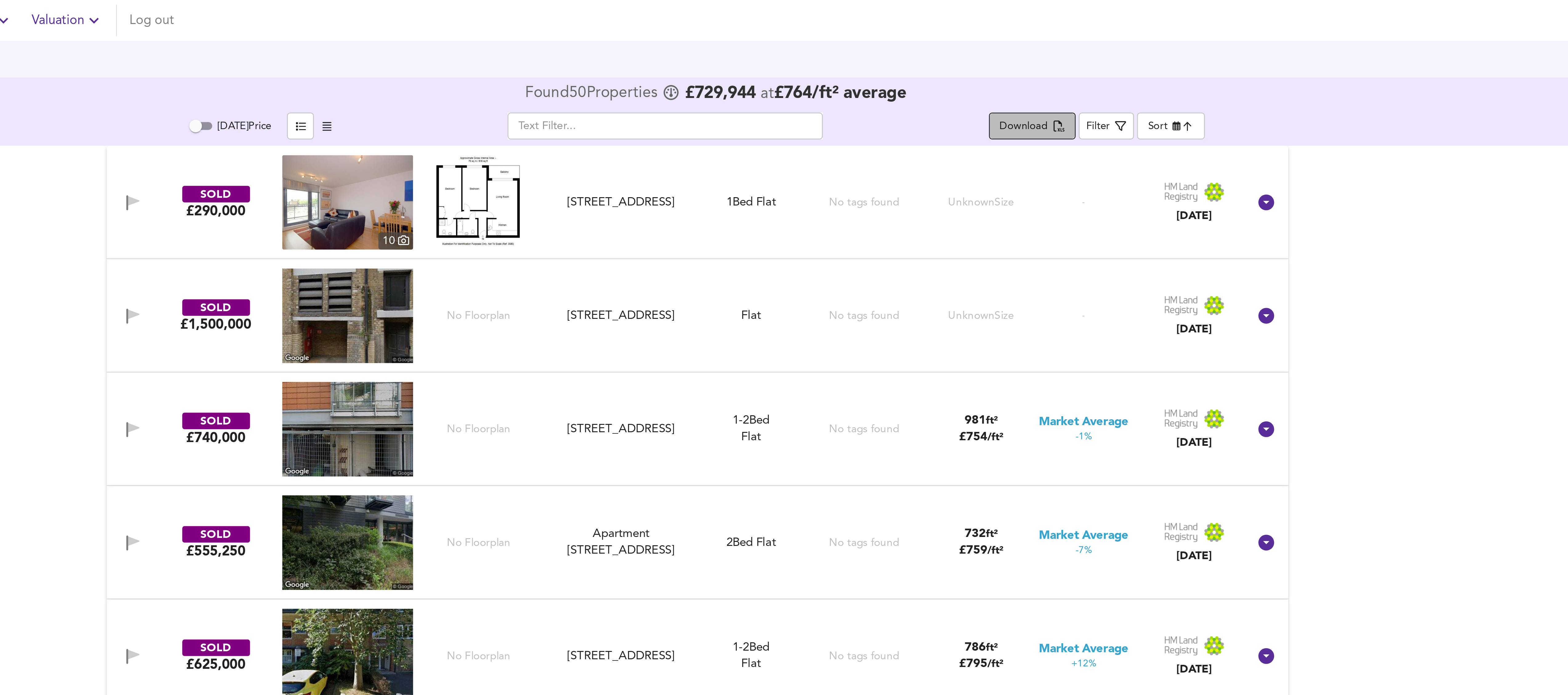
click at [1309, 50] on div "Download" at bounding box center [1303, 50] width 19 height 7
